Goal: Transaction & Acquisition: Subscribe to service/newsletter

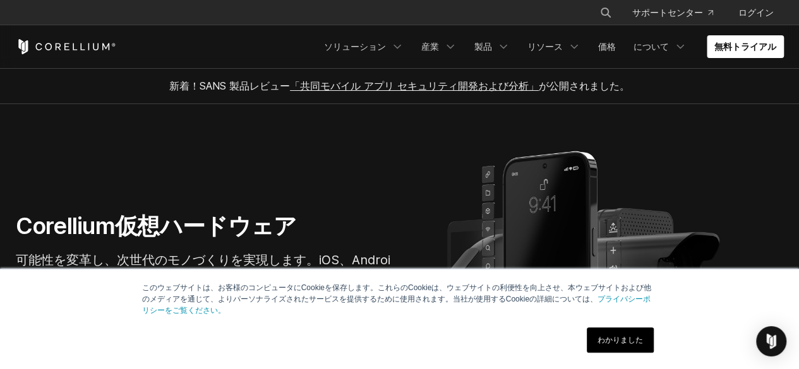
click at [641, 336] on font "わかりました" at bounding box center [619, 340] width 45 height 9
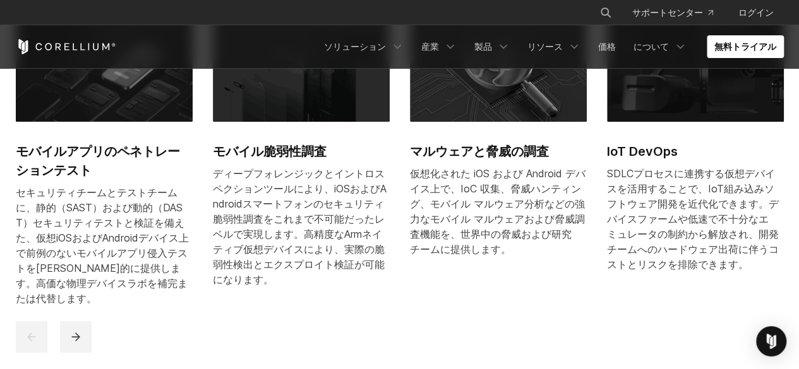
scroll to position [505, 0]
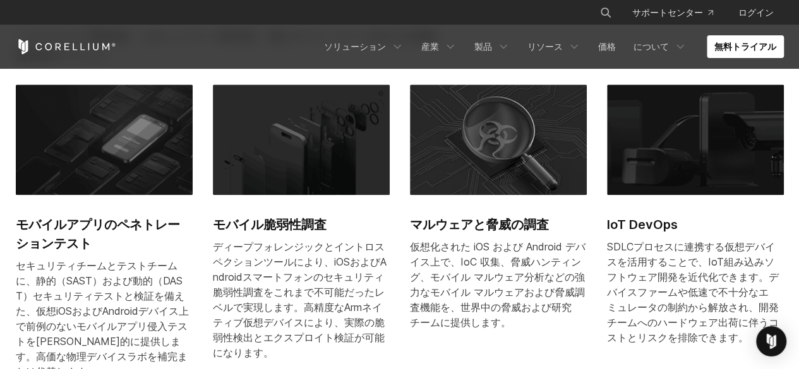
click at [318, 123] on img at bounding box center [301, 140] width 177 height 110
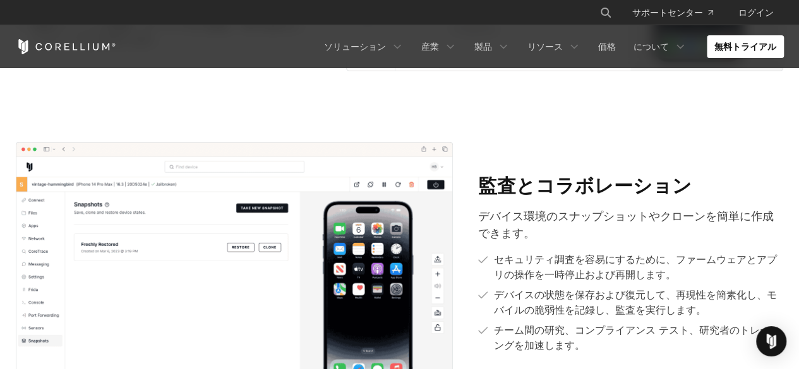
scroll to position [1705, 0]
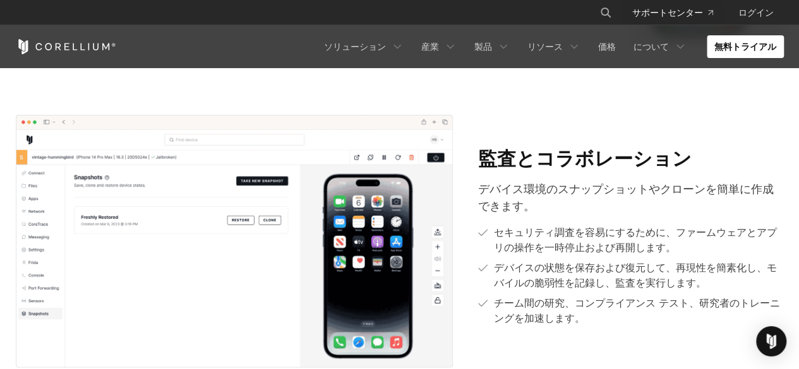
click at [692, 11] on font "サポートセンター" at bounding box center [667, 12] width 71 height 11
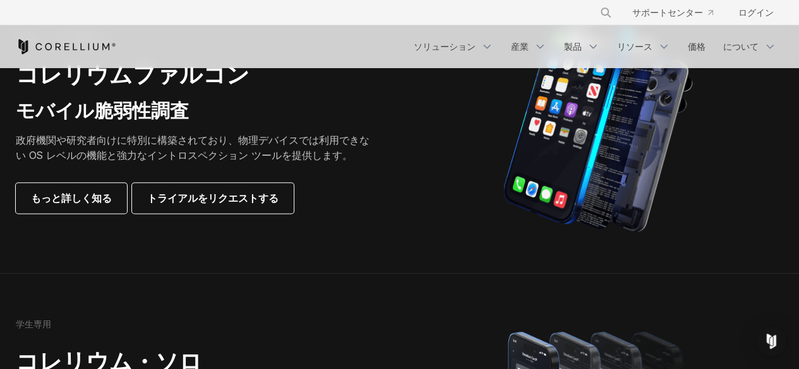
scroll to position [758, 0]
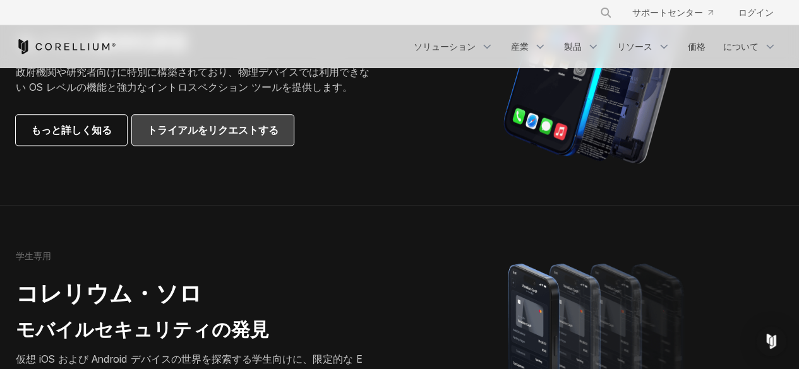
click at [207, 124] on font "トライアルをリクエストする" at bounding box center [212, 130] width 131 height 13
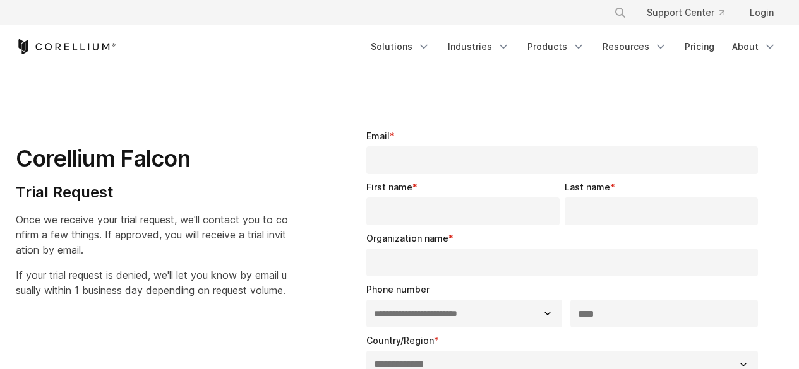
select select "**"
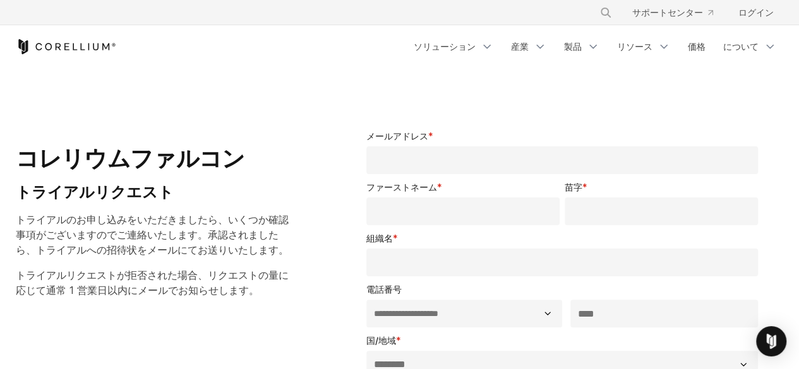
scroll to position [189, 0]
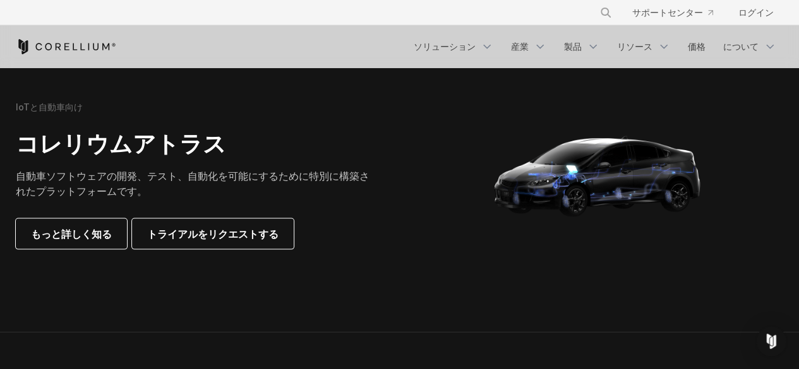
scroll to position [1263, 0]
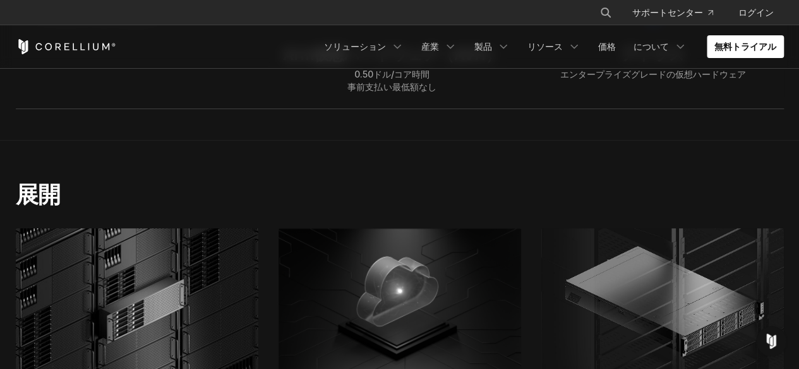
scroll to position [2526, 0]
